Goal: Task Accomplishment & Management: Use online tool/utility

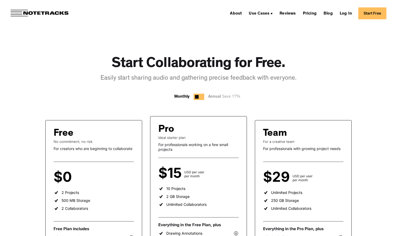
scroll to position [24, 0]
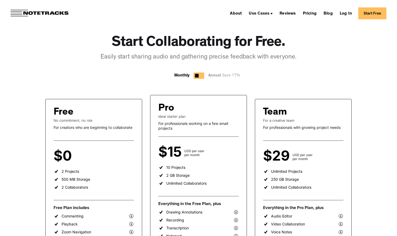
click at [372, 12] on link "Start Free" at bounding box center [372, 13] width 28 height 12
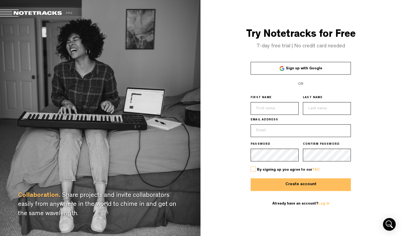
click at [298, 70] on span "Sign up with Google" at bounding box center [304, 69] width 36 height 4
click at [267, 63] on link "Sign up with Google" at bounding box center [300, 68] width 100 height 13
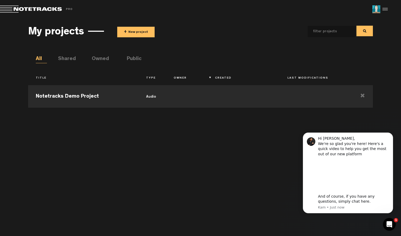
click at [136, 34] on button "+ New project" at bounding box center [135, 32] width 37 height 11
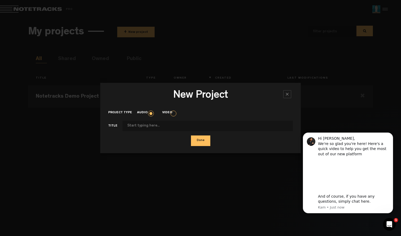
click at [172, 115] on label "Video" at bounding box center [169, 113] width 15 height 5
click at [0, 0] on input "Video" at bounding box center [0, 0] width 0 height 0
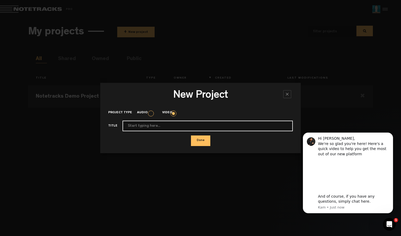
click at [150, 128] on input "Project type" at bounding box center [207, 126] width 170 height 11
type input "Rocketcare VSL - 270825"
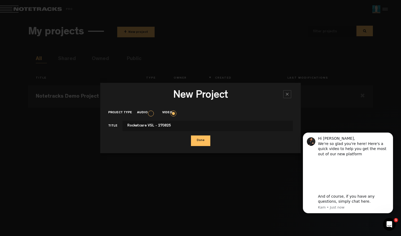
click at [211, 140] on div "Done" at bounding box center [200, 141] width 184 height 11
click at [201, 141] on button "Done" at bounding box center [200, 141] width 19 height 11
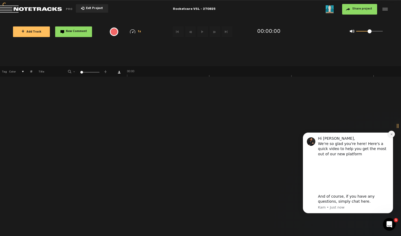
click at [390, 135] on icon "Dismiss notification" at bounding box center [391, 134] width 3 height 3
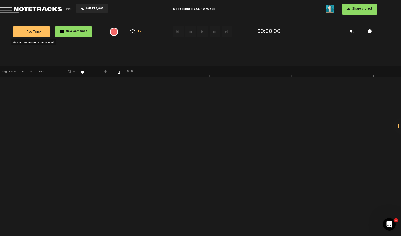
click at [35, 33] on span "+ Add Track" at bounding box center [31, 32] width 20 height 3
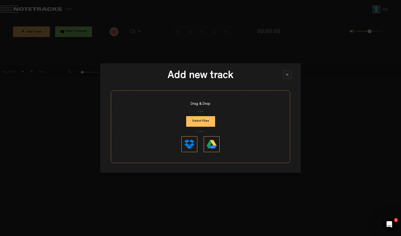
click at [210, 125] on button "Select Files" at bounding box center [200, 121] width 29 height 11
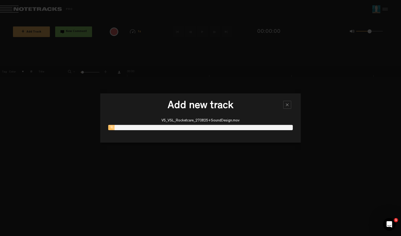
click at [216, 115] on div "Add new track V5_VSL_Rocketcare_270825+SoundDesign.mov 0" at bounding box center [200, 118] width 200 height 49
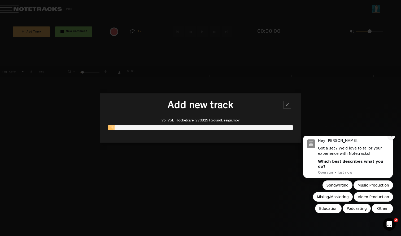
click at [391, 138] on icon "Dismiss notification" at bounding box center [391, 136] width 3 height 3
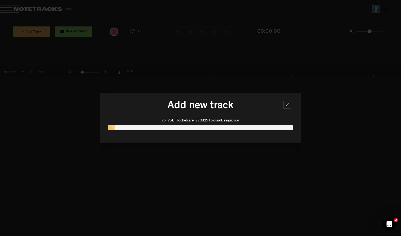
click at [285, 105] on div at bounding box center [287, 105] width 8 height 8
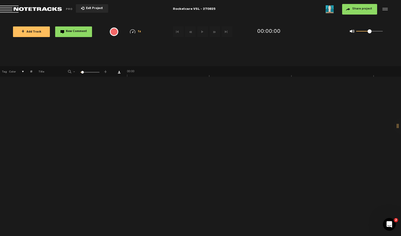
click at [37, 34] on button "+ Add Track" at bounding box center [31, 31] width 37 height 11
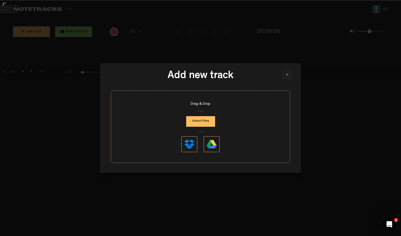
click at [195, 123] on button "Select Files" at bounding box center [200, 121] width 29 height 11
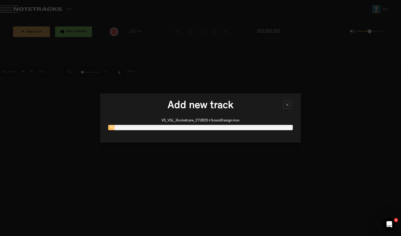
click at [258, 113] on h3 "Add new track" at bounding box center [200, 107] width 184 height 13
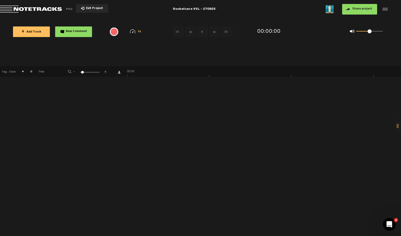
click at [19, 10] on span "Return to Project List" at bounding box center [37, 9] width 74 height 7
click at [100, 11] on button "Exit Project" at bounding box center [92, 8] width 32 height 8
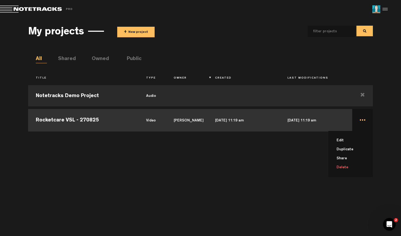
click at [360, 119] on td "... Edit Duplicate Share Delete" at bounding box center [362, 120] width 21 height 24
click at [360, 119] on td "..." at bounding box center [362, 120] width 21 height 24
click at [340, 140] on li "Edit" at bounding box center [353, 140] width 38 height 9
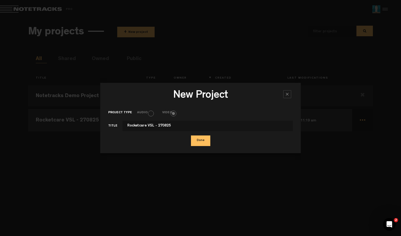
click at [150, 115] on label "Audio" at bounding box center [145, 113] width 16 height 5
click at [176, 113] on label "Video" at bounding box center [169, 113] width 15 height 5
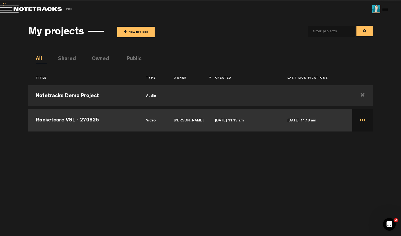
click at [79, 122] on td "Rocketcare VSL - 270825" at bounding box center [83, 120] width 110 height 24
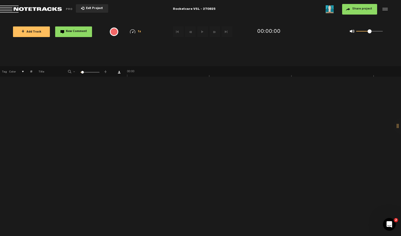
click at [88, 7] on button "Exit Project" at bounding box center [92, 8] width 32 height 8
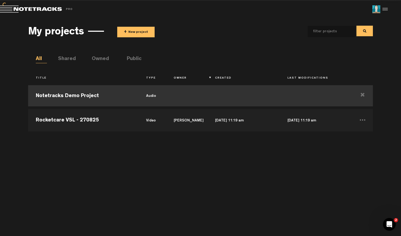
click at [78, 94] on td "Notetracks Demo Project" at bounding box center [83, 96] width 110 height 24
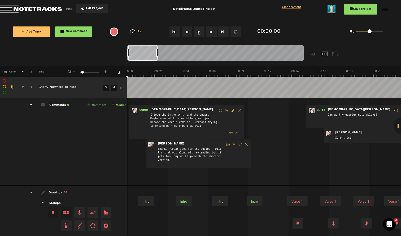
click at [15, 7] on span "Return to Project List" at bounding box center [37, 9] width 74 height 7
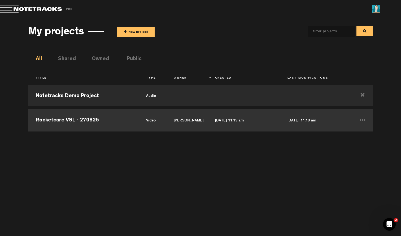
click at [72, 118] on td "Rocketcare VSL - 270825" at bounding box center [83, 120] width 110 height 24
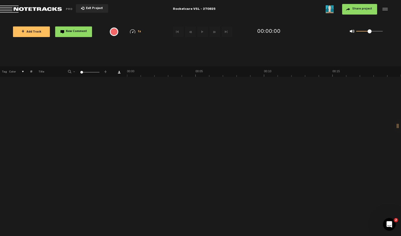
drag, startPoint x: 80, startPoint y: 73, endPoint x: 48, endPoint y: 70, distance: 32.4
click at [48, 70] on tr "Tag Color # Title - 1 100 1 +" at bounding box center [200, 71] width 401 height 11
click at [41, 34] on button "+ Add Track" at bounding box center [31, 31] width 37 height 11
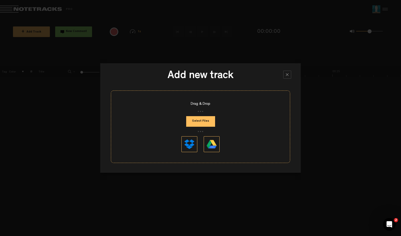
click at [198, 120] on button "Select Files" at bounding box center [200, 121] width 29 height 11
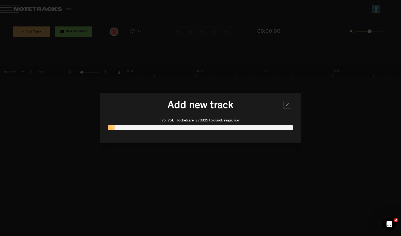
click at [201, 96] on div "Add new track V5_VSL_Rocketcare_270825+SoundDesign.mov 0" at bounding box center [200, 118] width 200 height 49
